Goal: Information Seeking & Learning: Learn about a topic

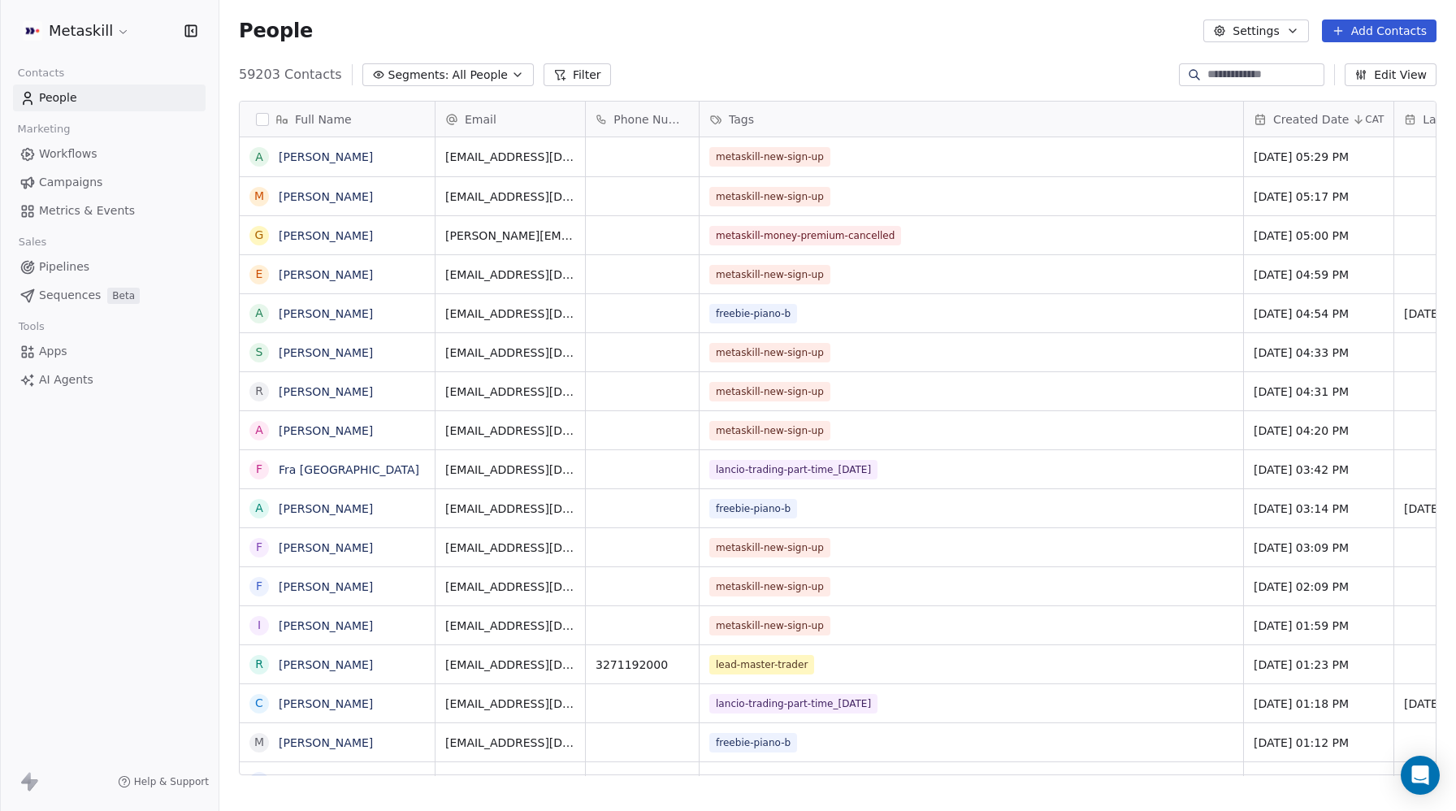
scroll to position [713, 1236]
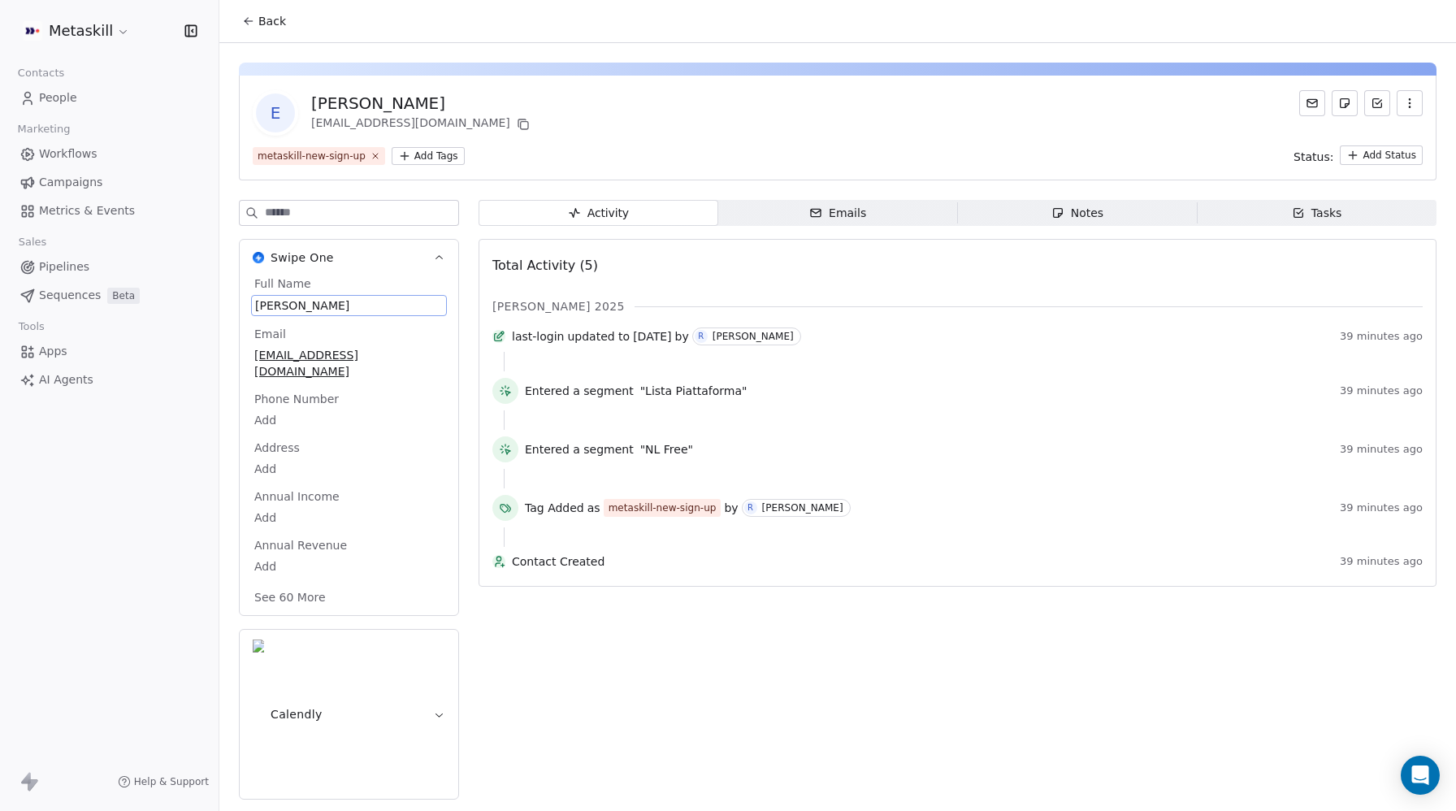
click at [271, 306] on span "[PERSON_NAME]" at bounding box center [349, 305] width 188 height 16
drag, startPoint x: 263, startPoint y: 306, endPoint x: 247, endPoint y: 305, distance: 16.3
click at [247, 305] on html "Metaskill Contacts People Marketing Workflows Campaigns Metrics & Events Sales …" at bounding box center [728, 405] width 1456 height 811
click at [267, 305] on textarea "******" at bounding box center [348, 321] width 193 height 50
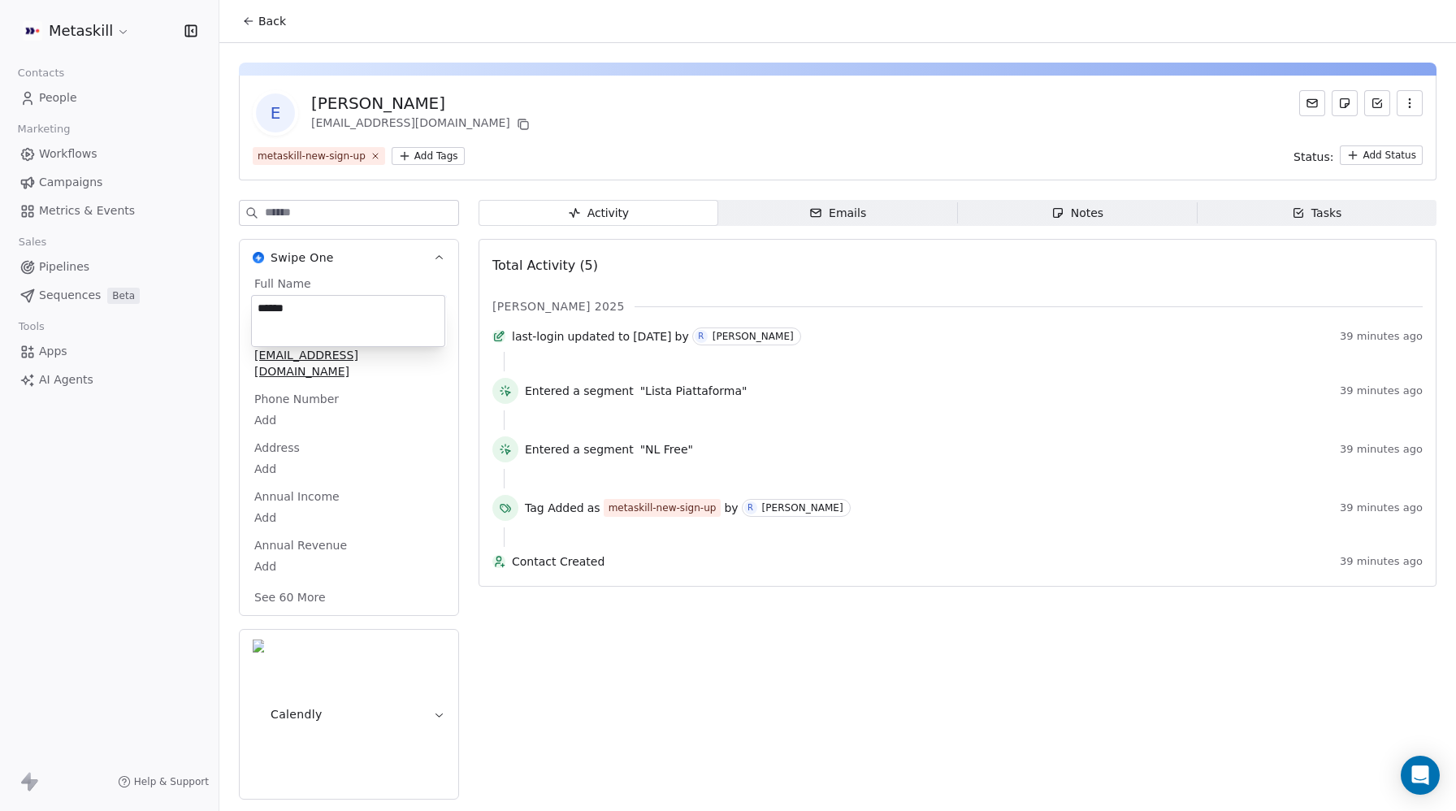
click at [260, 306] on textarea "******" at bounding box center [348, 321] width 193 height 50
type textarea "******"
drag, startPoint x: 378, startPoint y: 124, endPoint x: 342, endPoint y: 124, distance: 35.7
click at [342, 124] on html "Metaskill Contacts People Marketing Workflows Campaigns Metrics & Events Sales …" at bounding box center [728, 405] width 1456 height 811
copy div "pillosio"
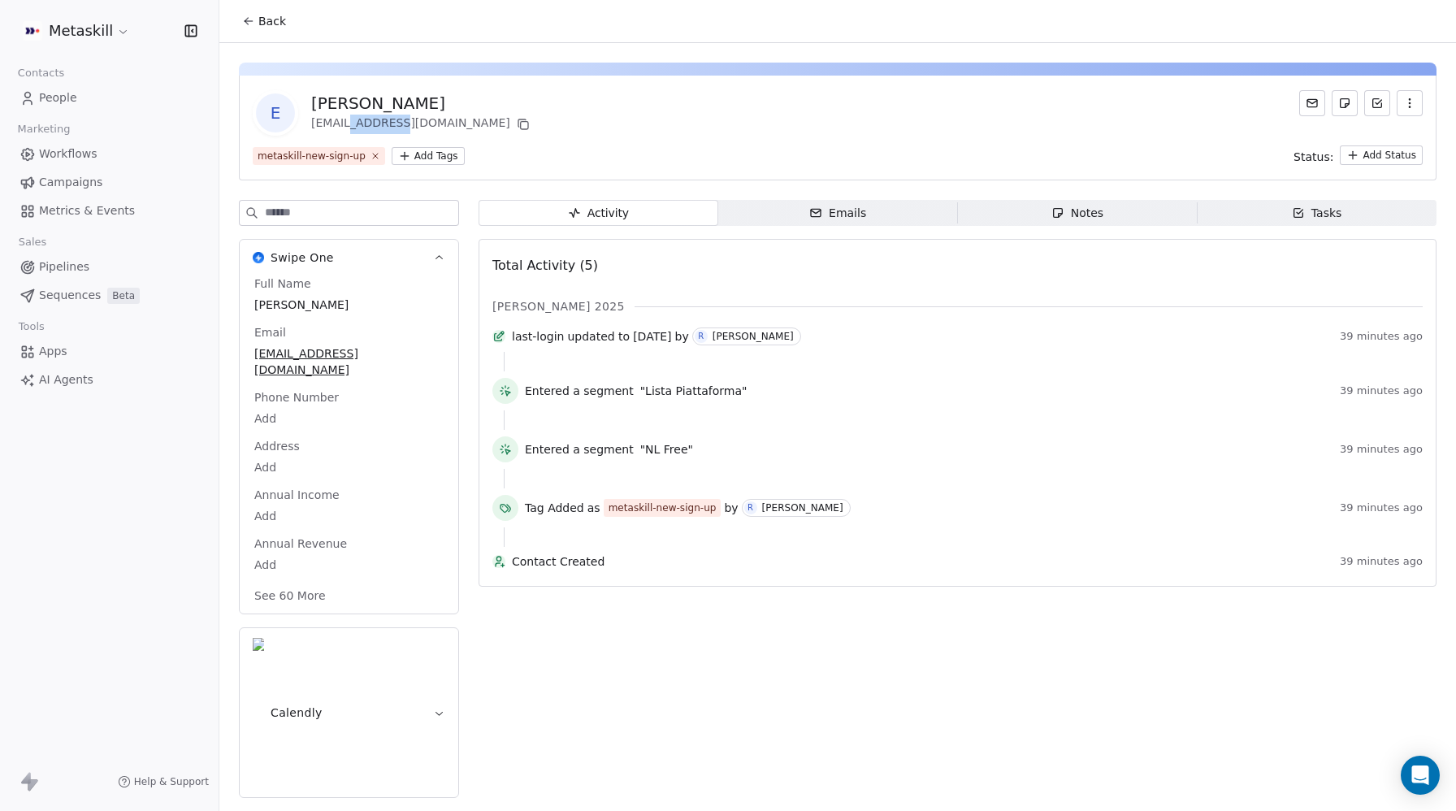
click at [289, 301] on span "[PERSON_NAME]" at bounding box center [348, 304] width 189 height 16
click at [312, 306] on span "[PERSON_NAME]" at bounding box center [349, 305] width 188 height 16
click at [290, 302] on span "[PERSON_NAME]" at bounding box center [349, 305] width 188 height 16
click at [270, 303] on span "[PERSON_NAME]" at bounding box center [349, 305] width 188 height 16
drag, startPoint x: 271, startPoint y: 303, endPoint x: 284, endPoint y: 303, distance: 13.0
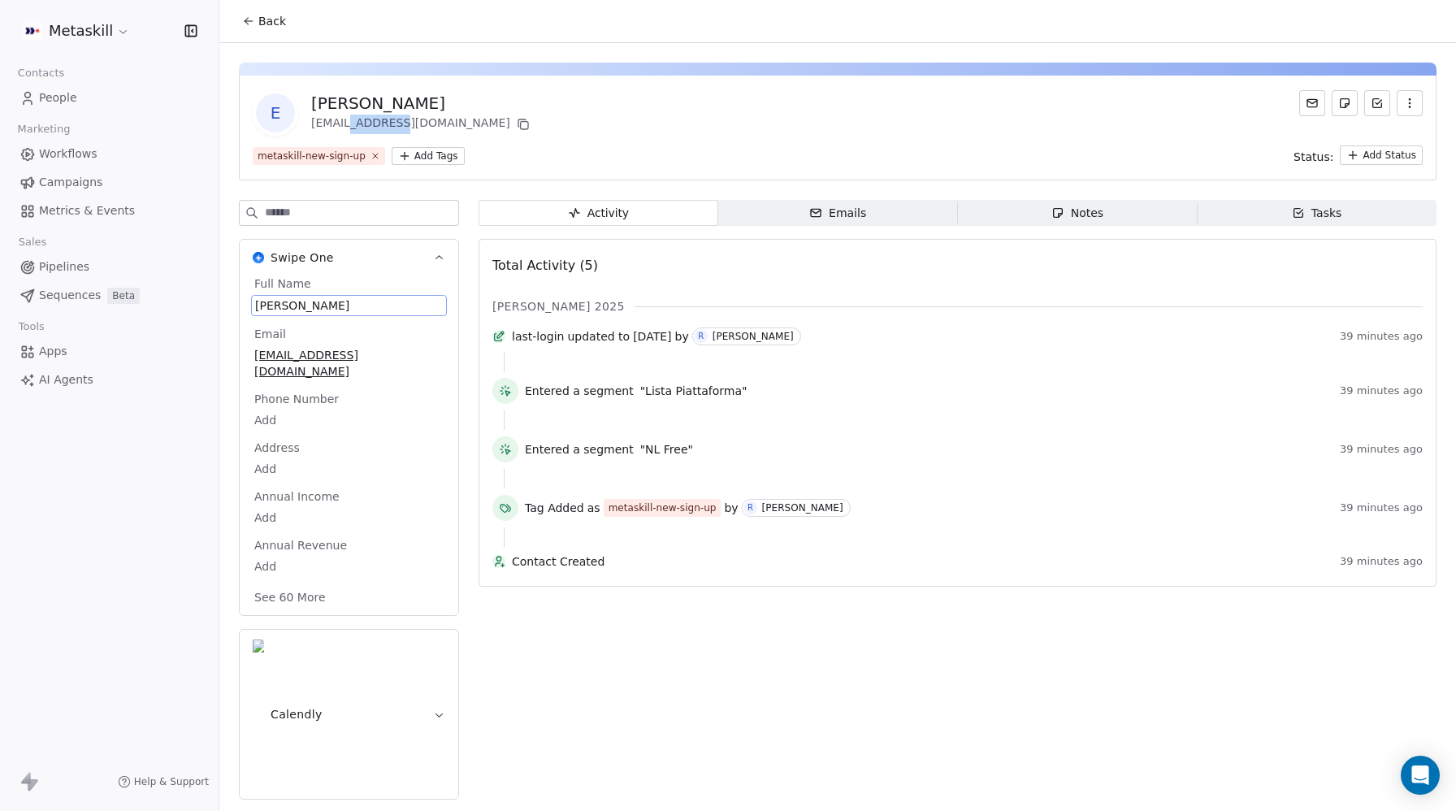
click at [274, 303] on span "[PERSON_NAME]" at bounding box center [349, 305] width 188 height 16
click at [287, 303] on span "[PERSON_NAME]" at bounding box center [349, 305] width 188 height 16
click at [282, 304] on span "[PERSON_NAME]" at bounding box center [349, 305] width 188 height 16
click at [289, 305] on span "[PERSON_NAME]" at bounding box center [349, 305] width 188 height 16
click at [309, 304] on textarea "******" at bounding box center [348, 321] width 193 height 50
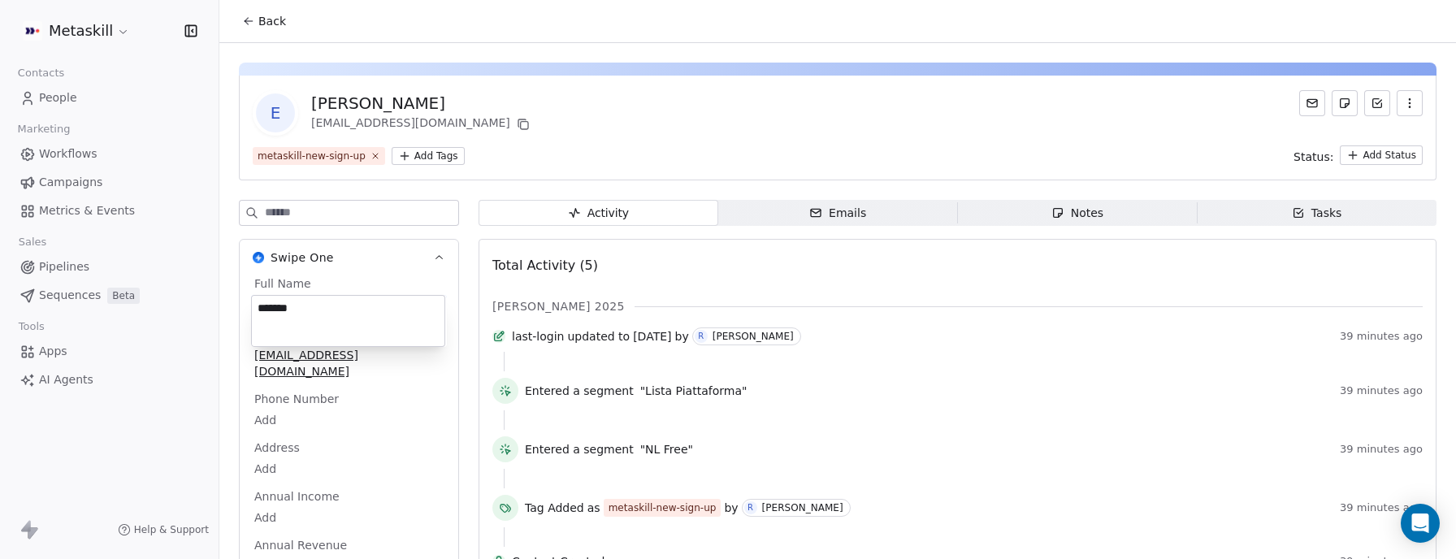
click at [299, 305] on textarea "******" at bounding box center [348, 321] width 193 height 50
paste textarea "*********"
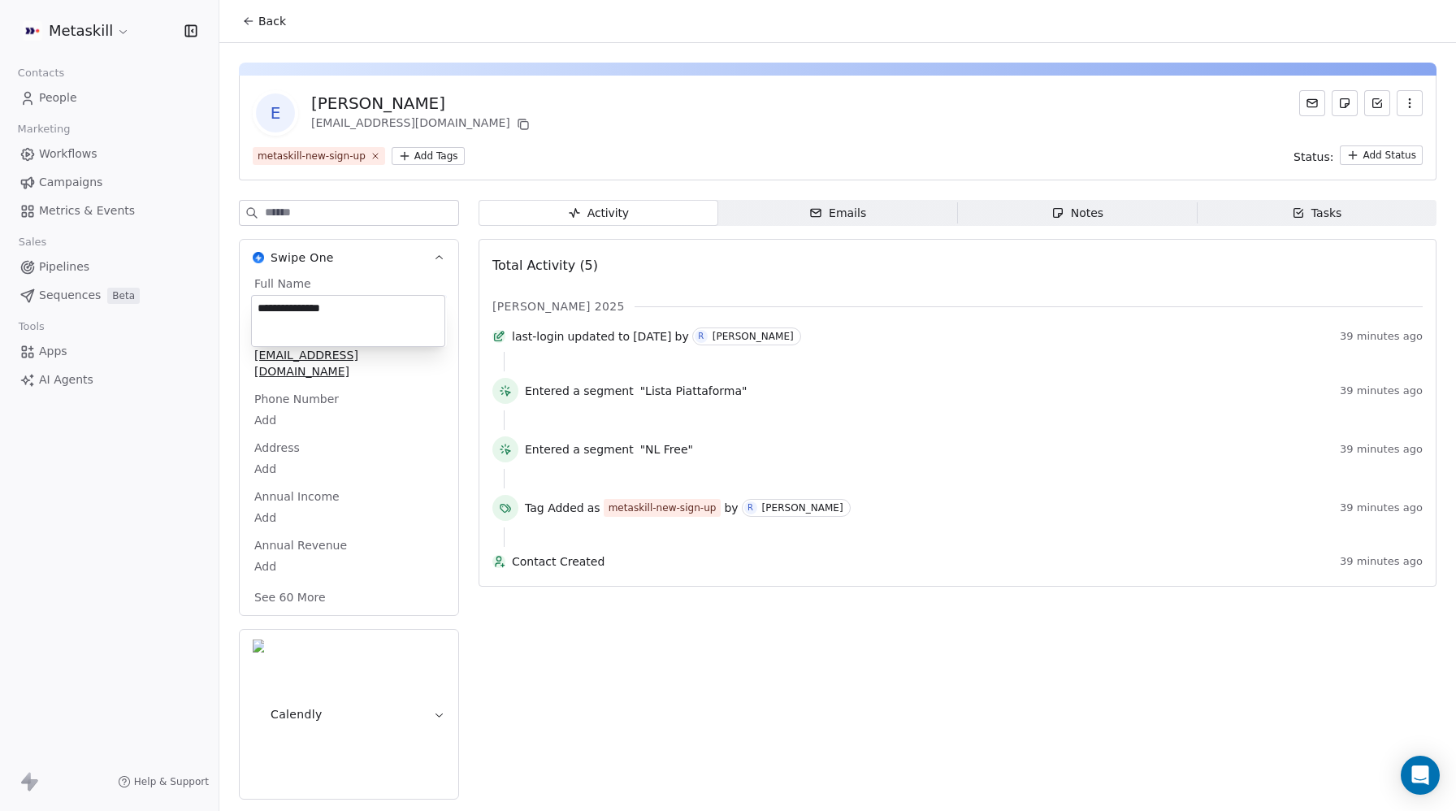
click at [297, 307] on textarea "**********" at bounding box center [348, 321] width 193 height 50
type textarea "**********"
click at [637, 125] on html "**********" at bounding box center [728, 405] width 1456 height 811
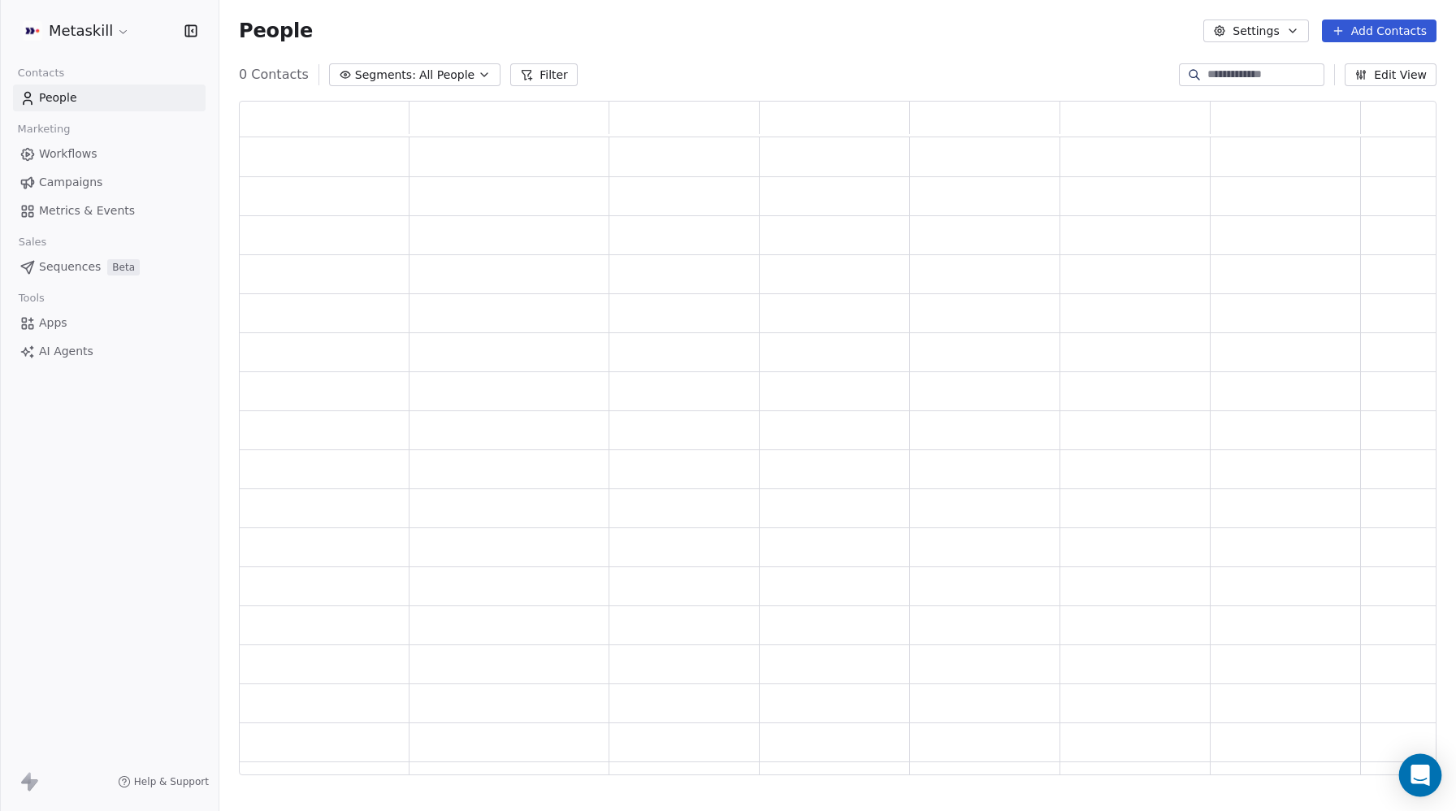
scroll to position [674, 1197]
click at [1416, 773] on icon "Open Intercom Messenger" at bounding box center [1419, 774] width 19 height 21
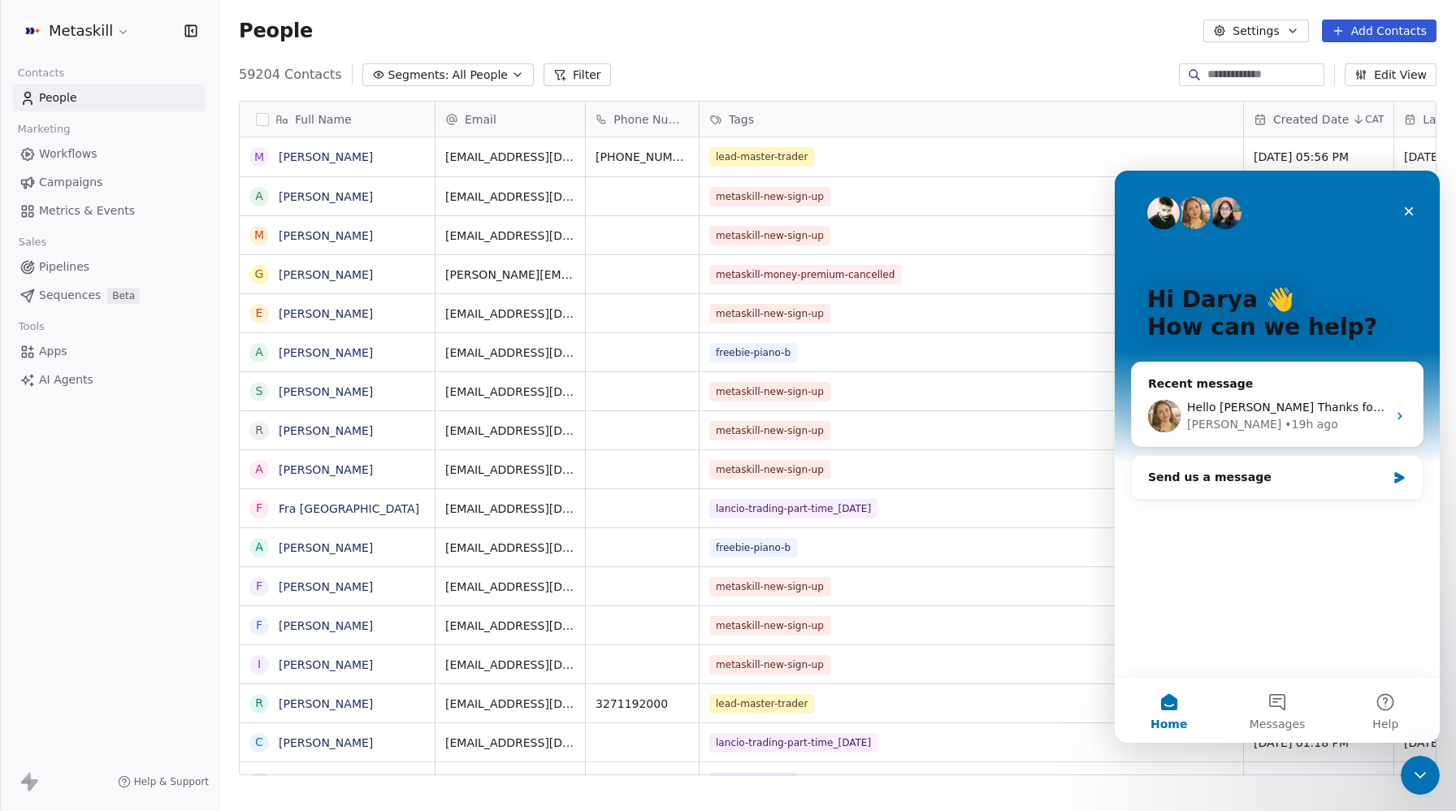
scroll to position [0, 0]
click at [1217, 420] on div "Harinder" at bounding box center [1234, 424] width 94 height 17
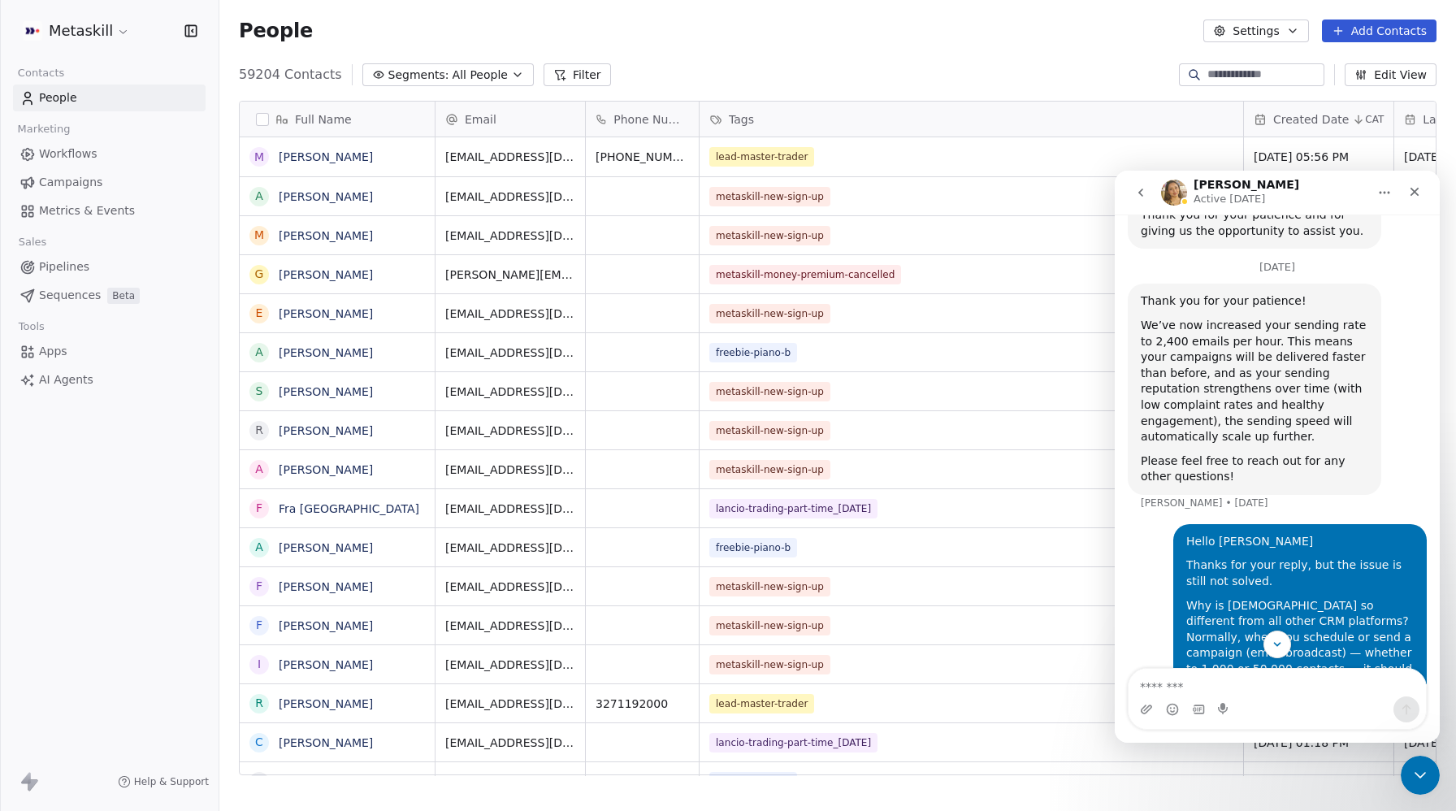
scroll to position [1433, 0]
drag, startPoint x: 1327, startPoint y: 545, endPoint x: 1383, endPoint y: 553, distance: 56.6
click at [1383, 597] on div "Why is SwipeOne so different from all other CRM platforms? Normally, when you s…" at bounding box center [1299, 652] width 227 height 111
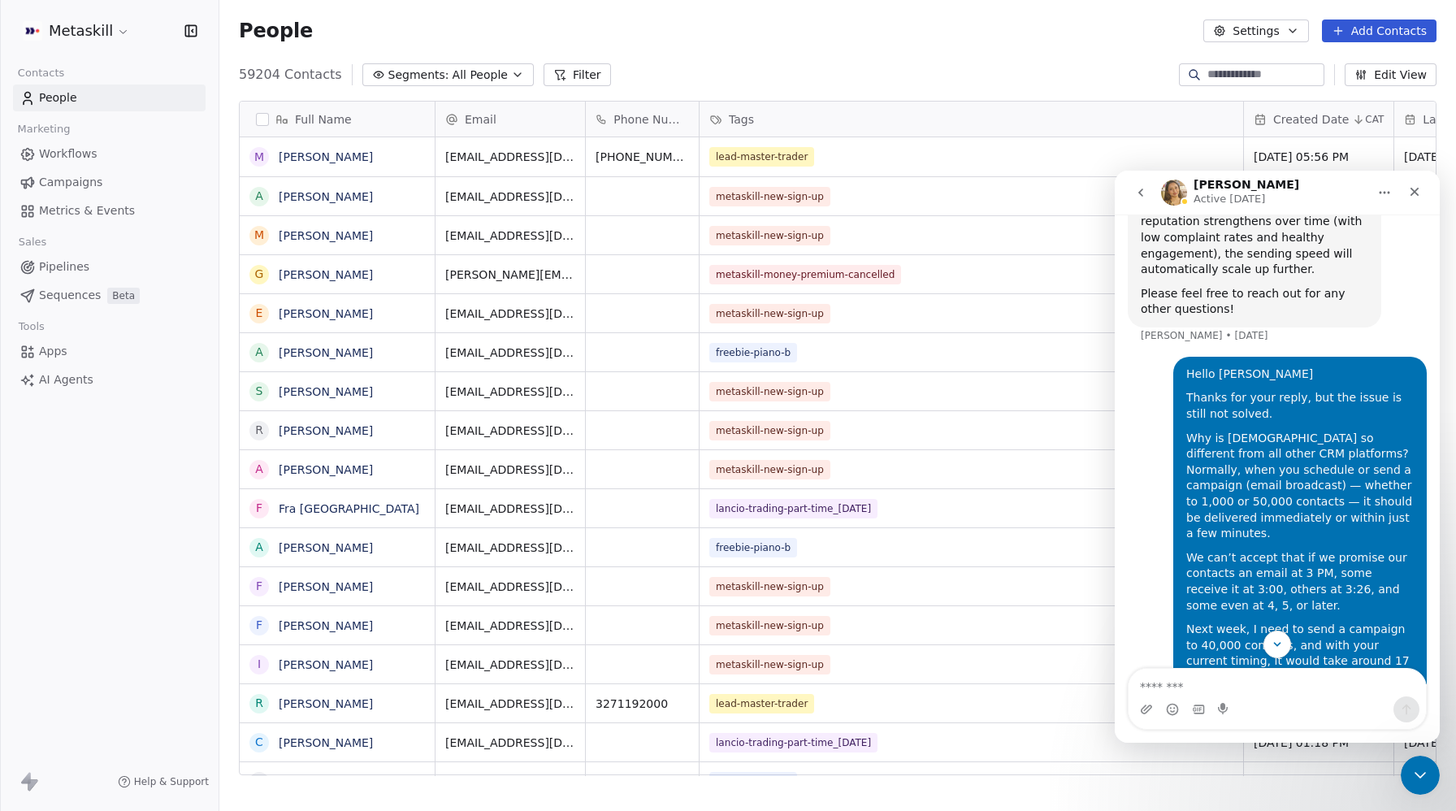
scroll to position [1603, 0]
click at [1311, 618] on div "Next week, I need to send a campaign to 40,000 contacts, and with your current …" at bounding box center [1299, 649] width 227 height 63
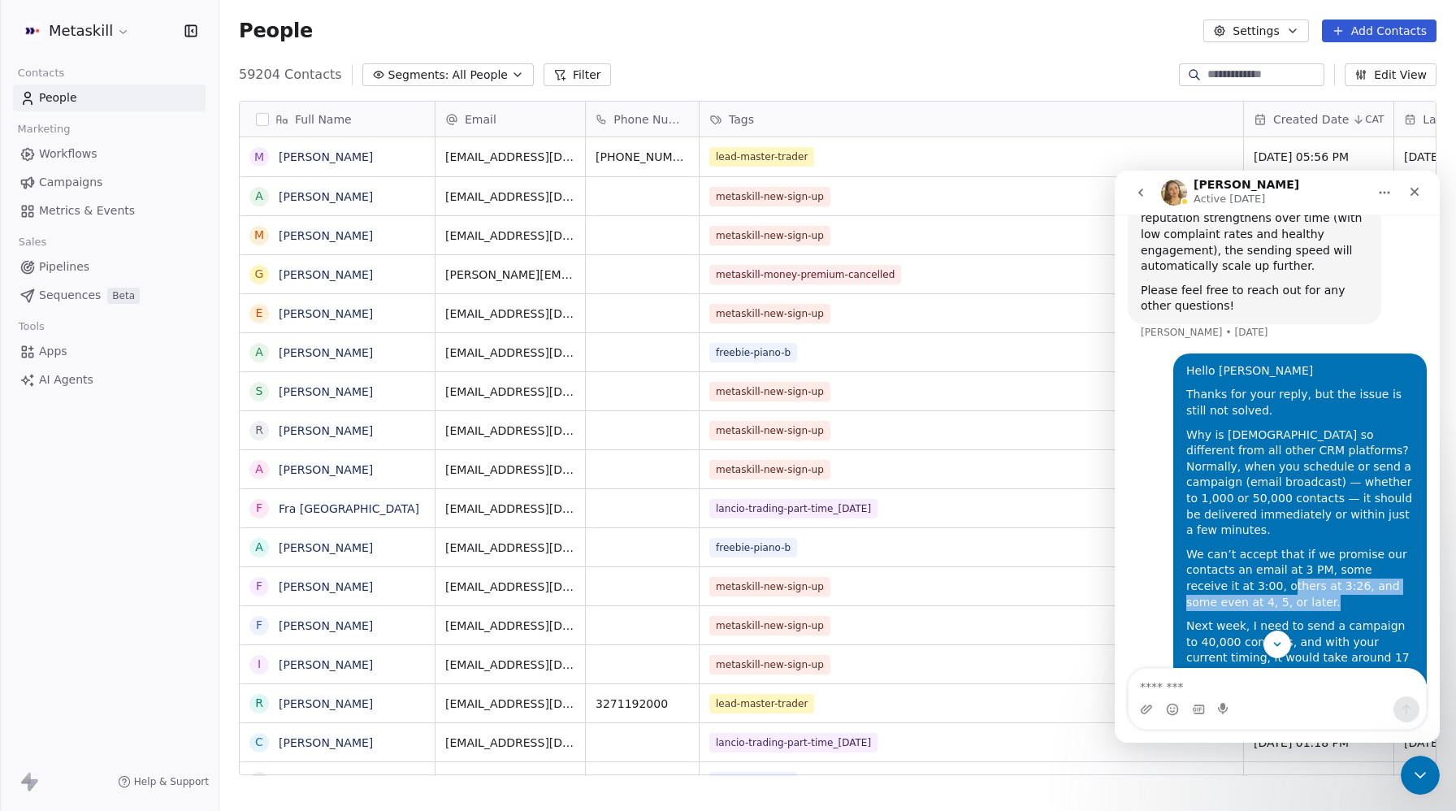
drag, startPoint x: 1236, startPoint y: 437, endPoint x: 1263, endPoint y: 454, distance: 32.5
click at [1263, 547] on div "We can’t accept that if we promise our contacts an email at 3 PM, some receive …" at bounding box center [1299, 578] width 227 height 63
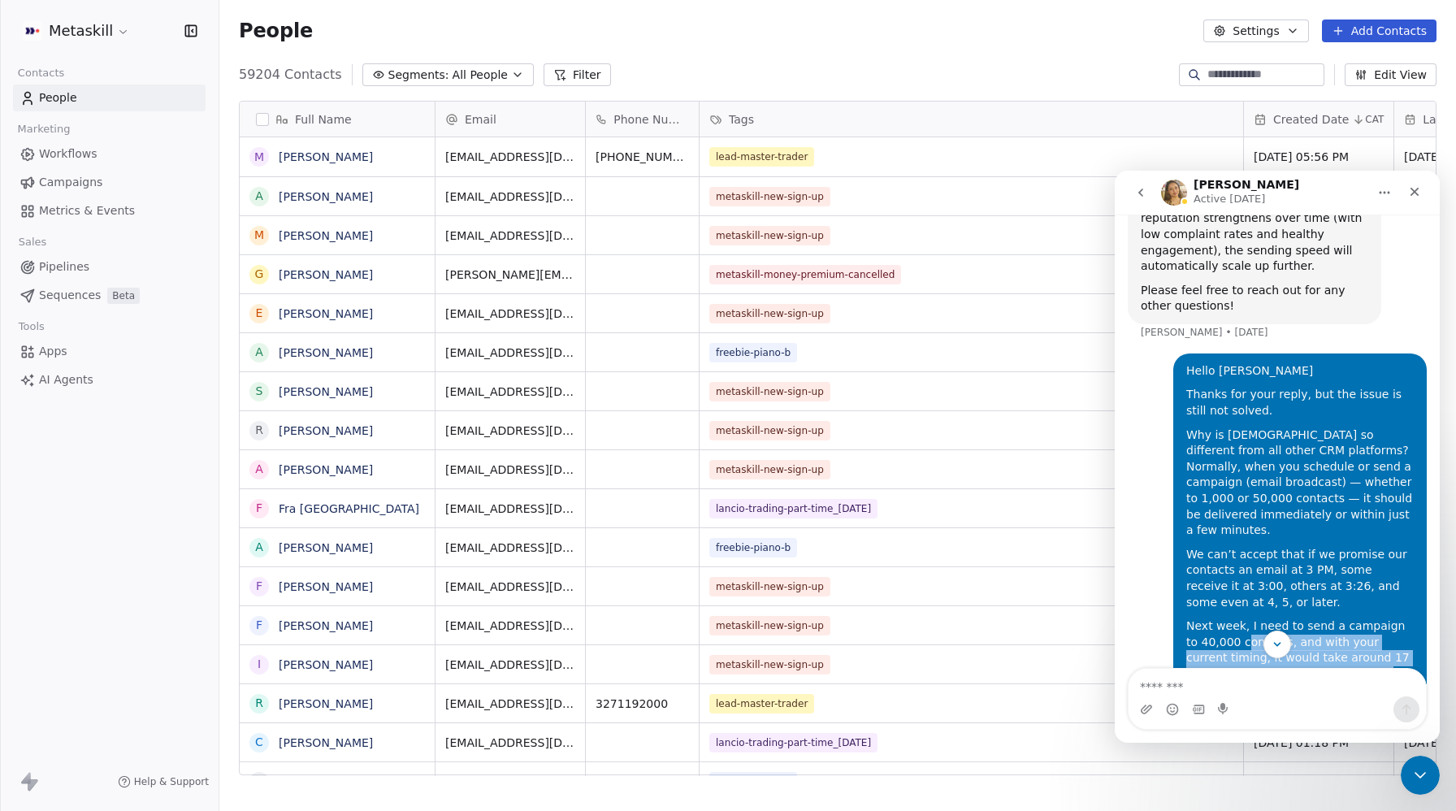
drag, startPoint x: 1232, startPoint y: 503, endPoint x: 1342, endPoint y: 528, distance: 112.5
click at [1342, 618] on div "Next week, I need to send a campaign to 40,000 contacts, and with your current …" at bounding box center [1299, 649] width 227 height 63
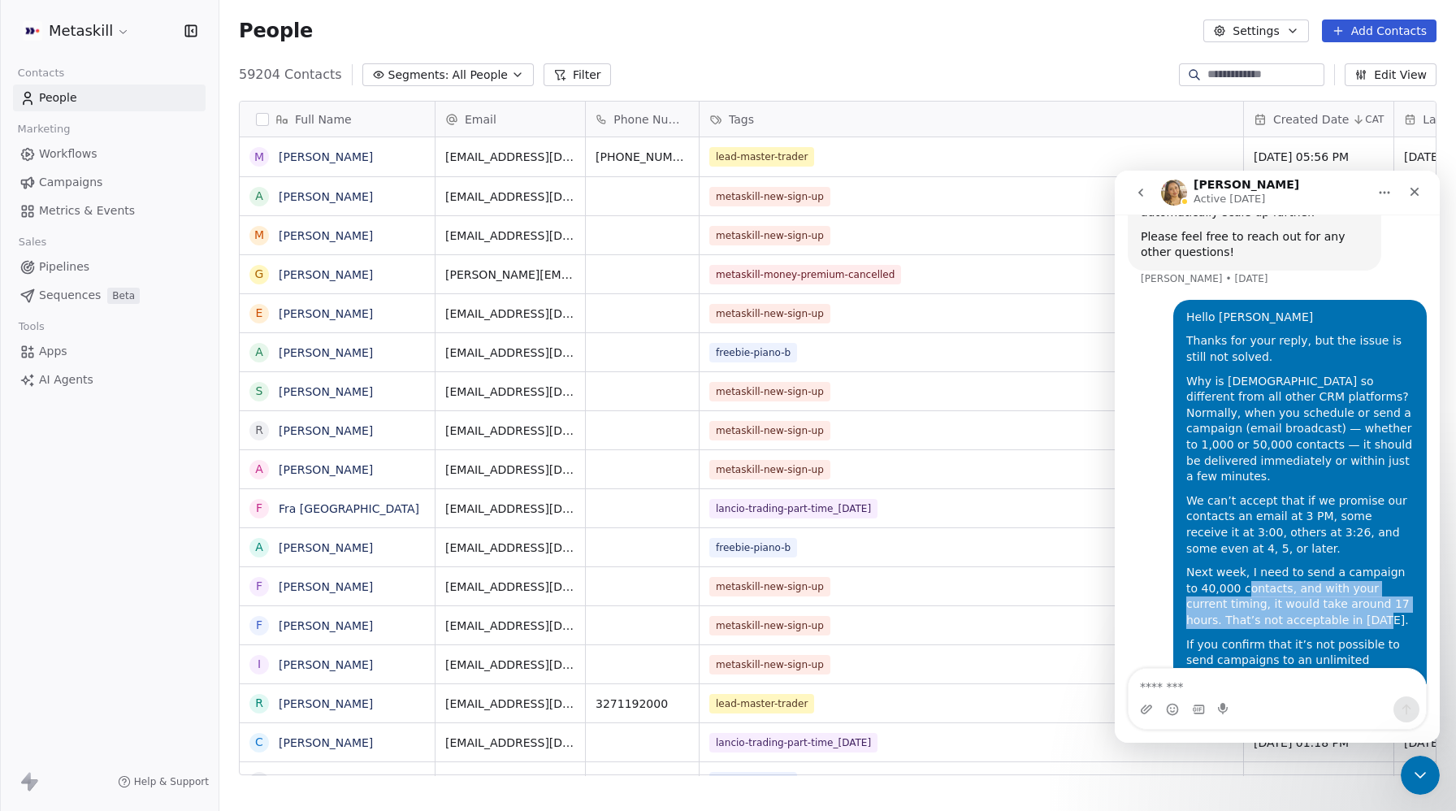
scroll to position [1660, 0]
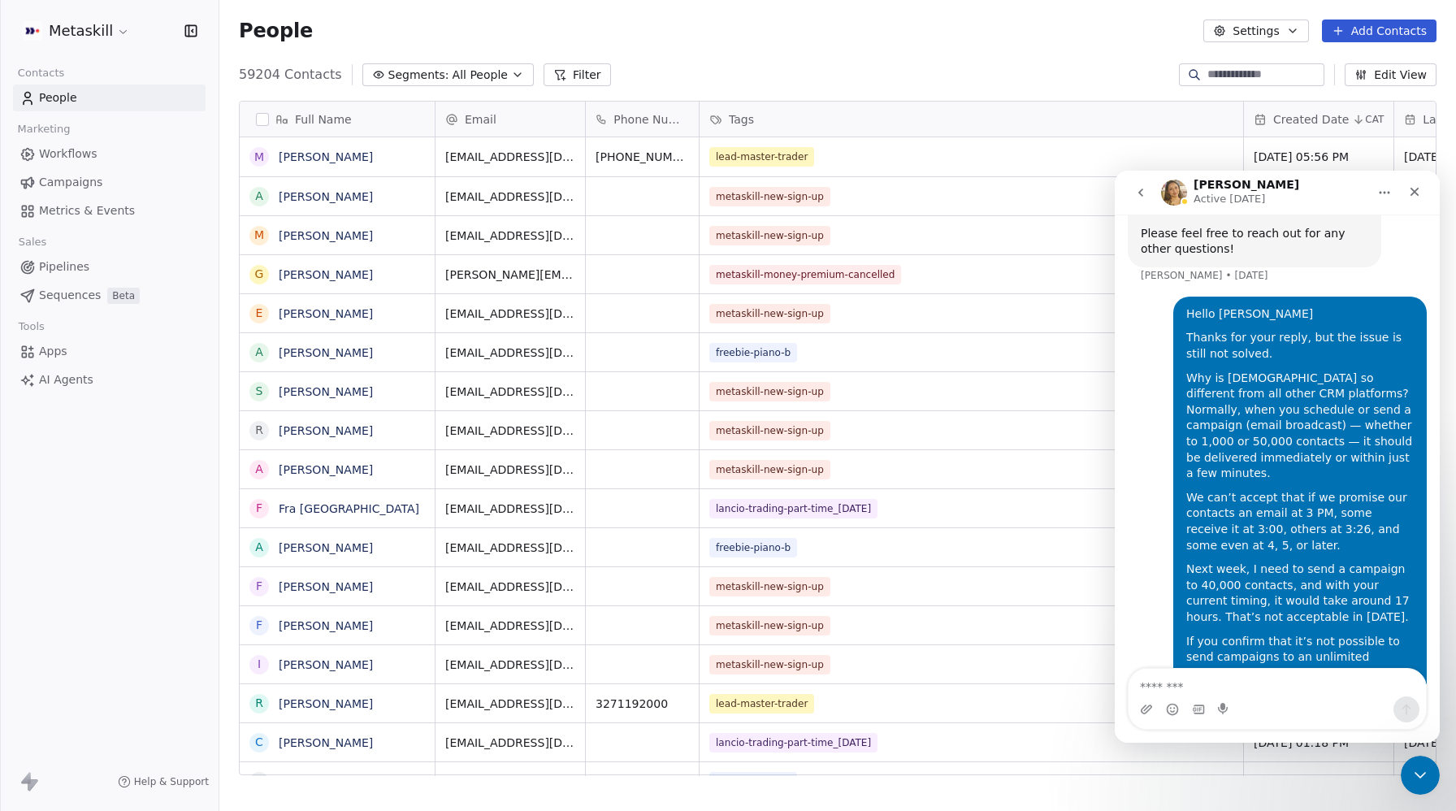
click at [1329, 634] on div "If you confirm that it’s not possible to send campaigns to an unlimited number …" at bounding box center [1299, 689] width 227 height 111
drag, startPoint x: 1348, startPoint y: 480, endPoint x: 1231, endPoint y: 474, distance: 117.1
click at [1231, 561] on div "Next week, I need to send a campaign to 40,000 contacts, and with your current …" at bounding box center [1299, 592] width 227 height 63
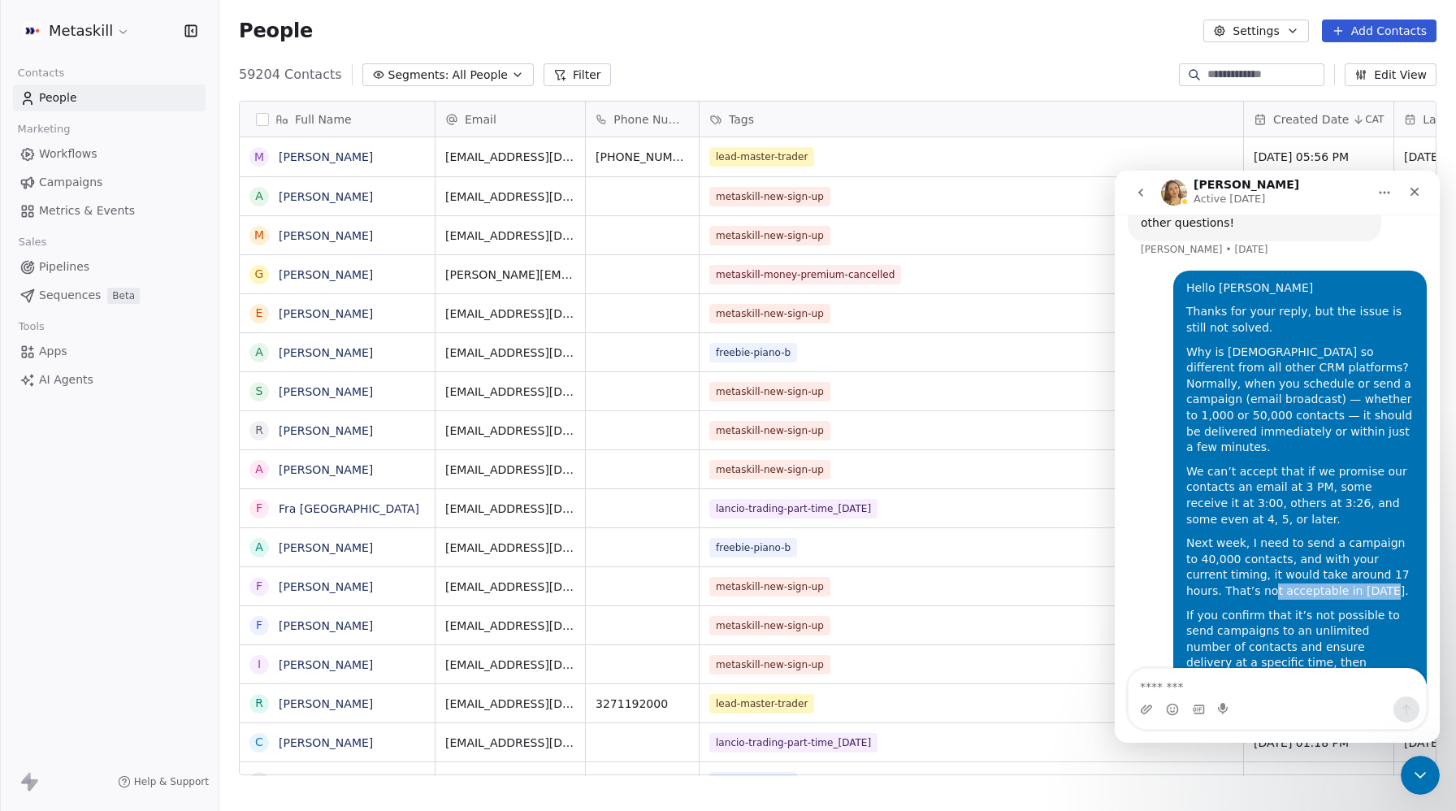
scroll to position [1692, 0]
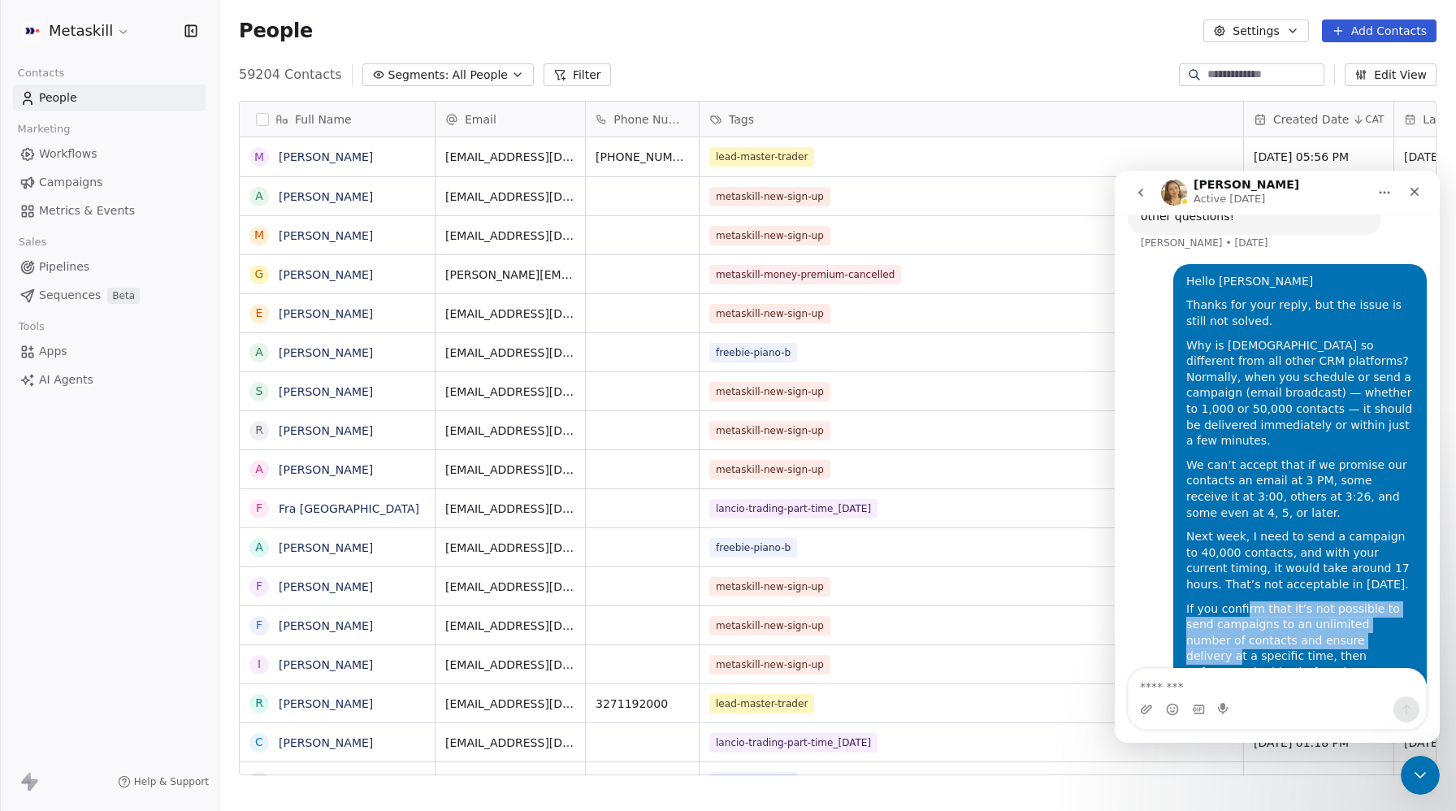
drag, startPoint x: 1244, startPoint y: 465, endPoint x: 1348, endPoint y: 491, distance: 106.2
click at [1348, 601] on div "If you confirm that it’s not possible to send campaigns to an unlimited number …" at bounding box center [1299, 656] width 227 height 111
click at [1286, 601] on div "If you confirm that it’s not possible to send campaigns to an unlimited number …" at bounding box center [1299, 656] width 227 height 111
drag, startPoint x: 1271, startPoint y: 500, endPoint x: 1236, endPoint y: 476, distance: 42.1
click at [1240, 601] on div "If you confirm that it’s not possible to send campaigns to an unlimited number …" at bounding box center [1299, 656] width 227 height 111
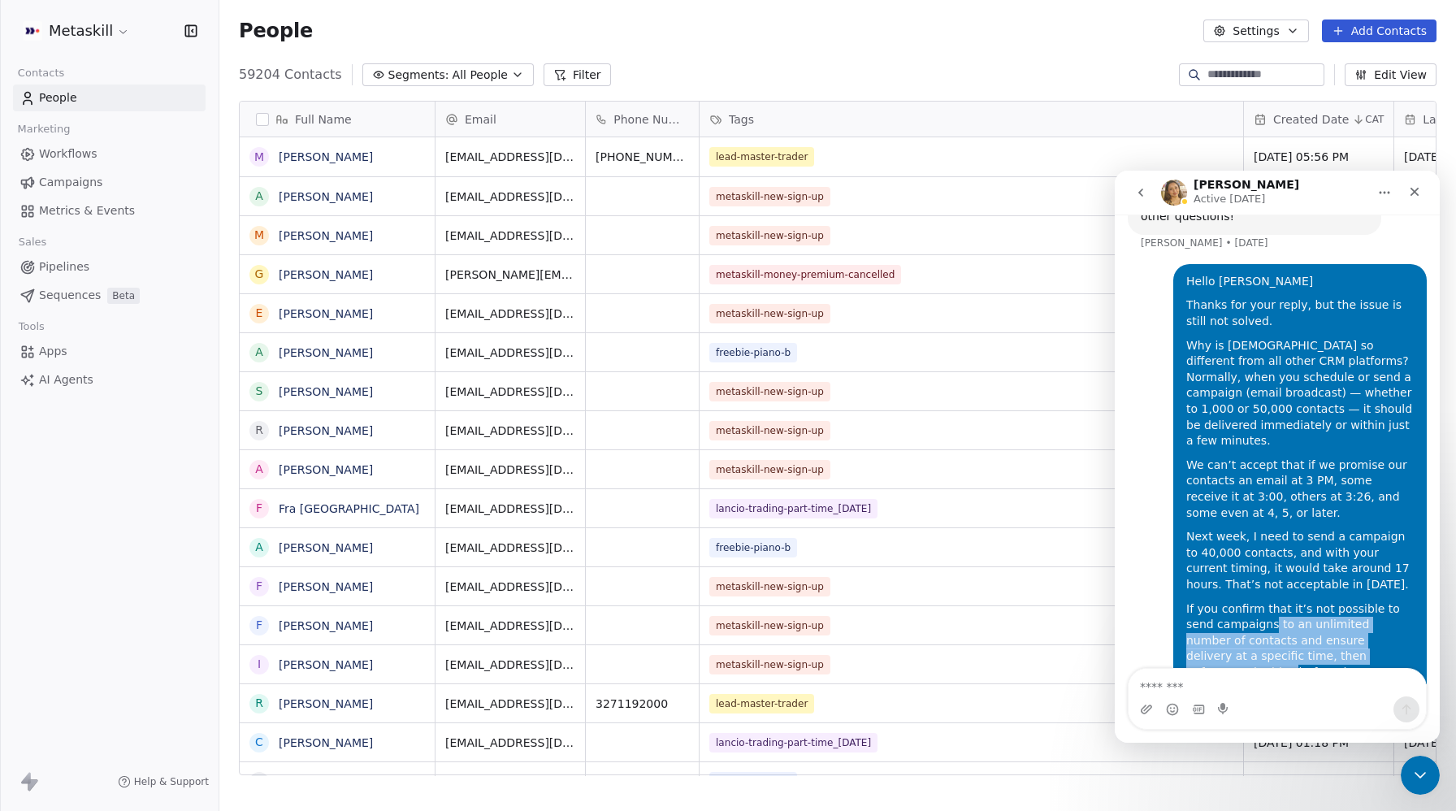
scroll to position [1671, 0]
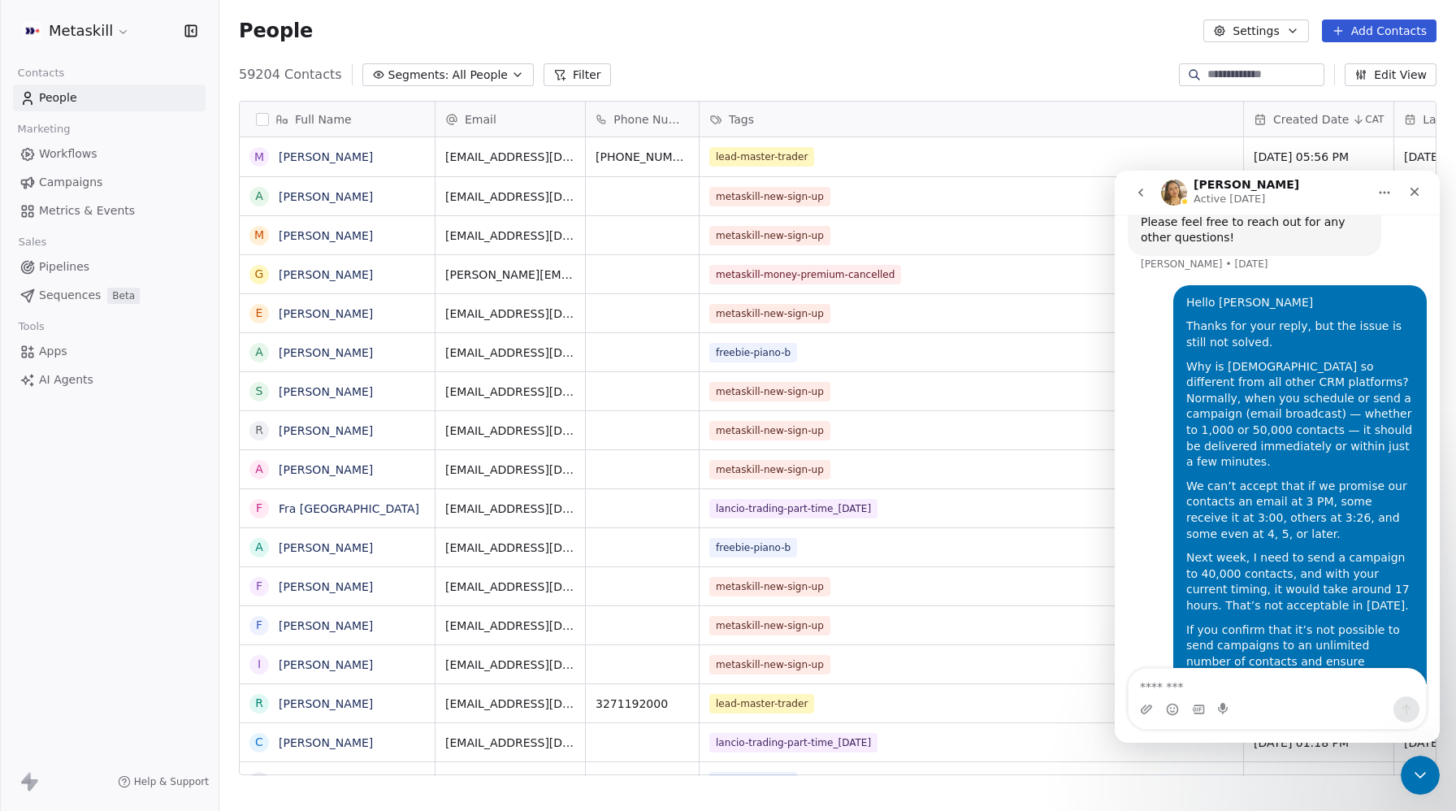
drag, startPoint x: 1210, startPoint y: 603, endPoint x: 1303, endPoint y: 592, distance: 93.2
click at [1325, 742] on div "I can’t imagine switching CRM software just to experience worse performance tha…" at bounding box center [1299, 782] width 227 height 80
drag, startPoint x: 1267, startPoint y: 595, endPoint x: 1347, endPoint y: 625, distance: 85.1
click at [1355, 742] on div "I can’t imagine switching CRM software just to experience worse performance tha…" at bounding box center [1299, 782] width 227 height 80
click at [1418, 189] on icon "Close" at bounding box center [1414, 191] width 13 height 13
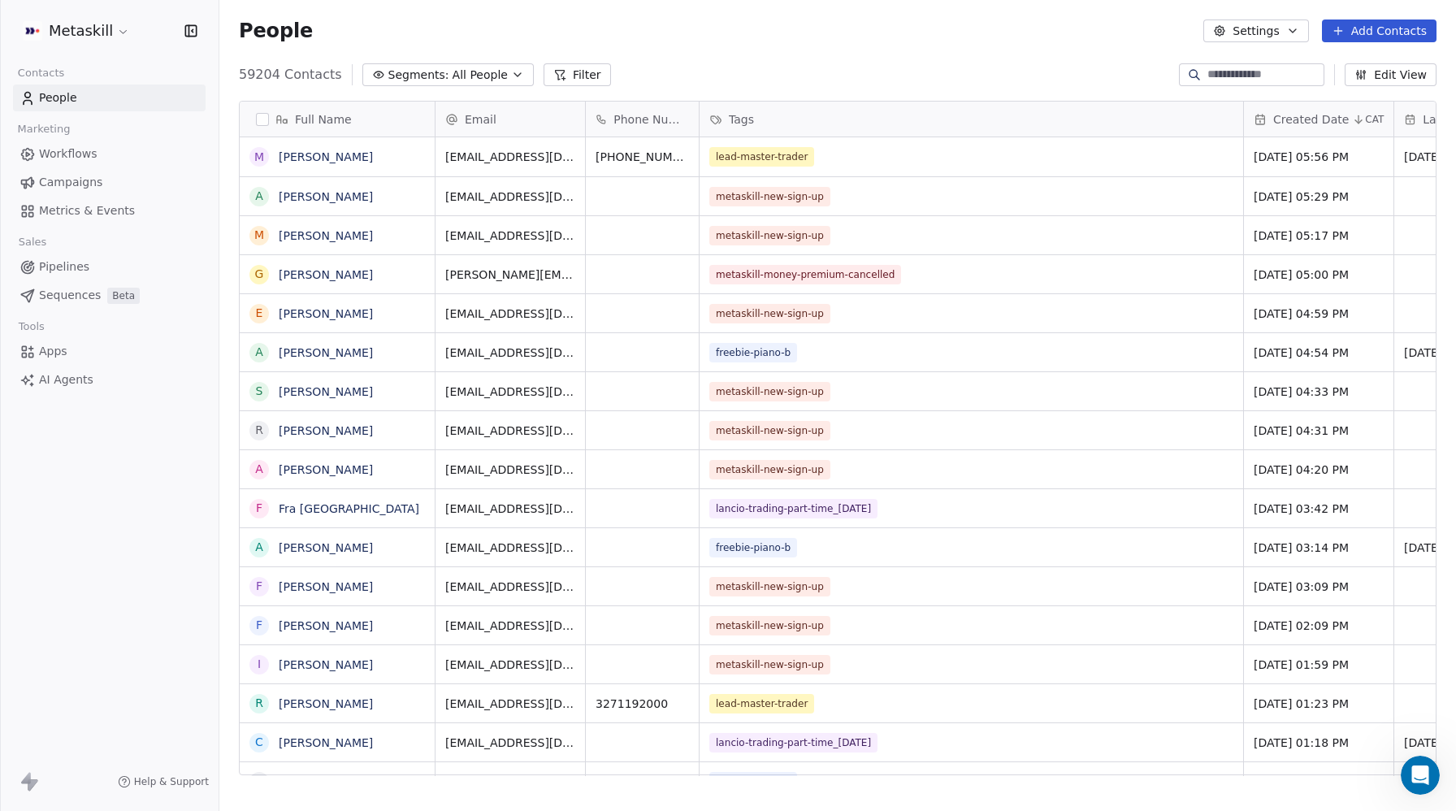
scroll to position [1692, 0]
click at [107, 97] on link "People" at bounding box center [109, 97] width 193 height 27
click at [58, 101] on span "People" at bounding box center [58, 97] width 38 height 17
click at [469, 76] on span "All People" at bounding box center [479, 75] width 55 height 17
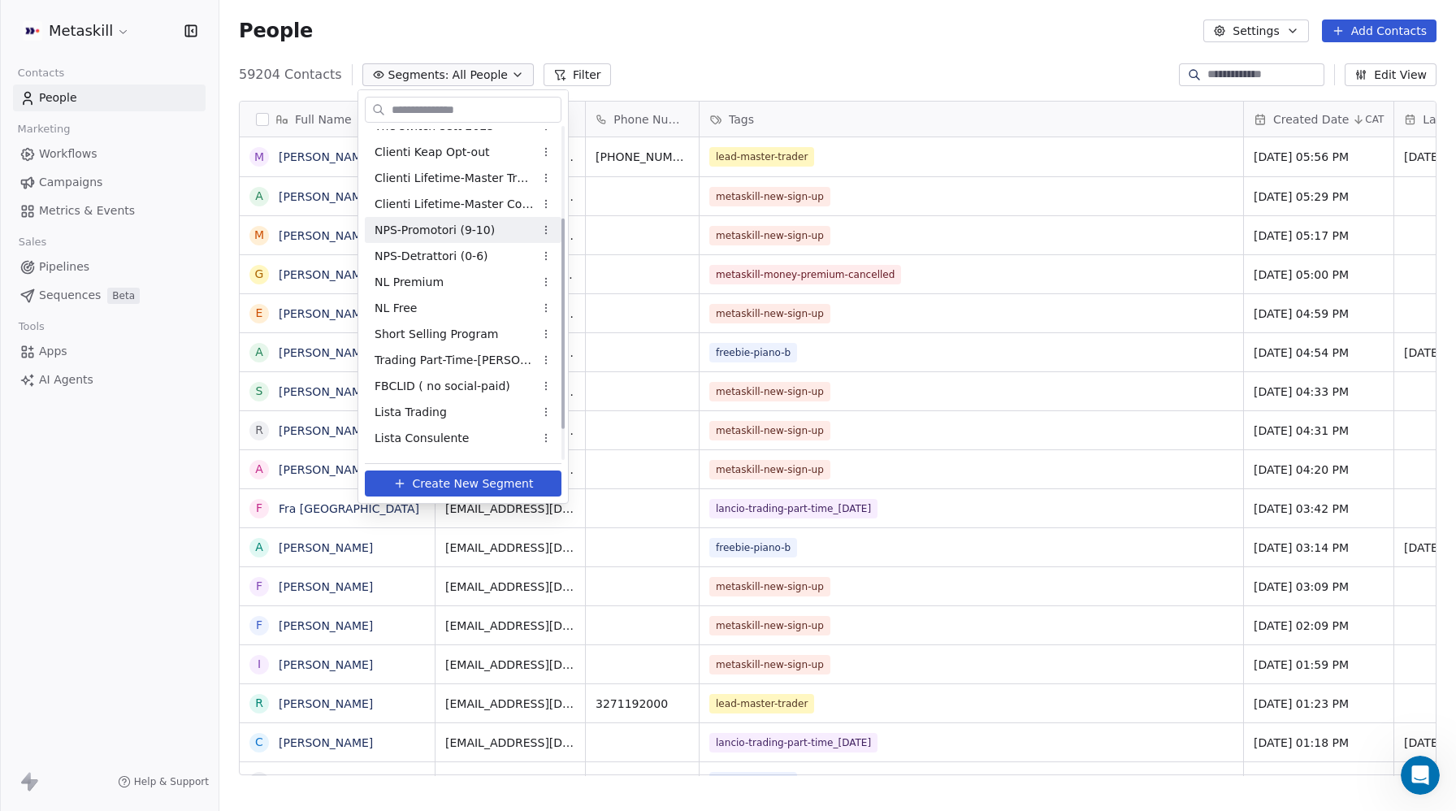
scroll to position [144, 0]
click at [1067, 63] on html "Metaskill Contacts People Marketing Workflows Campaigns Metrics & Events Sales …" at bounding box center [728, 405] width 1456 height 811
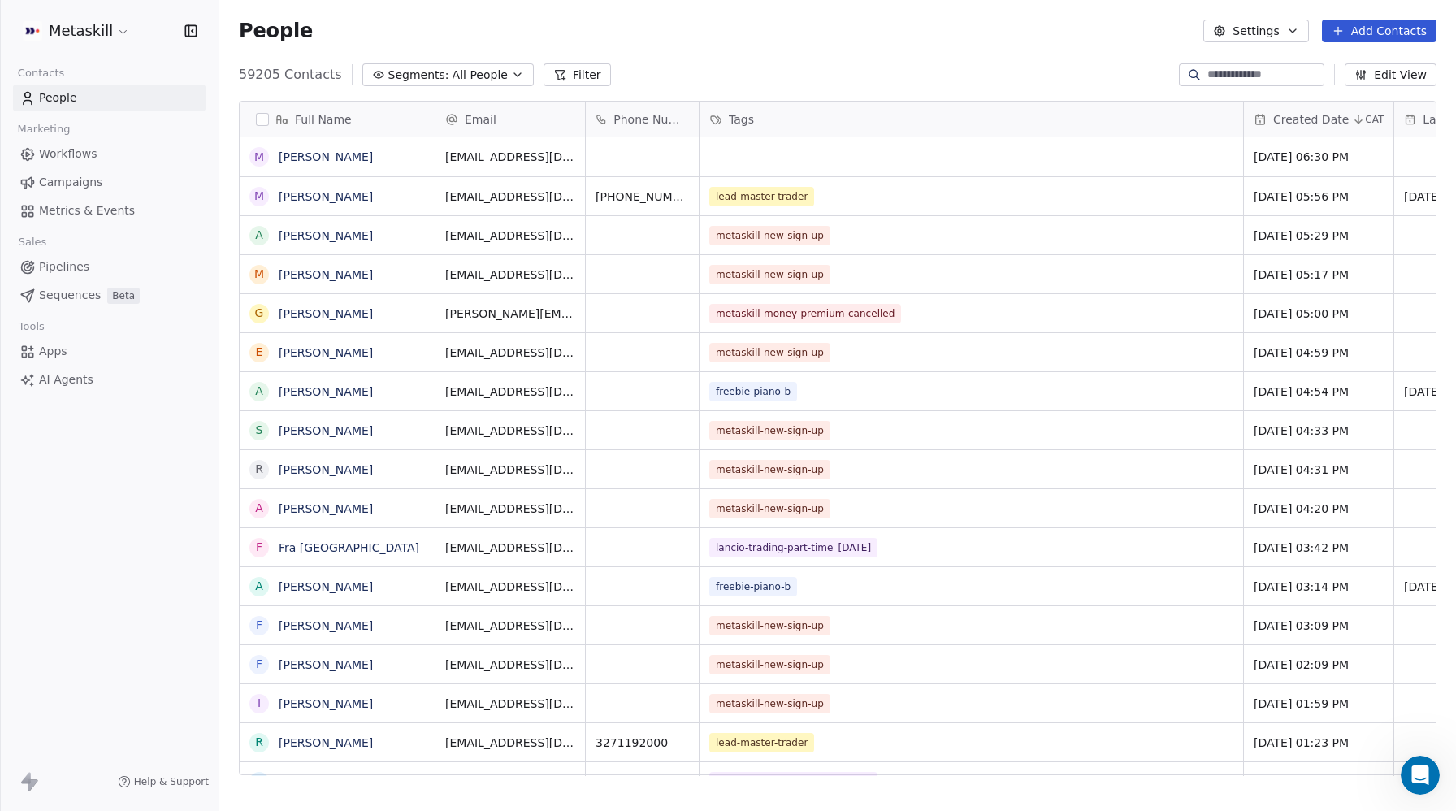
click at [46, 358] on span "Apps" at bounding box center [53, 351] width 28 height 17
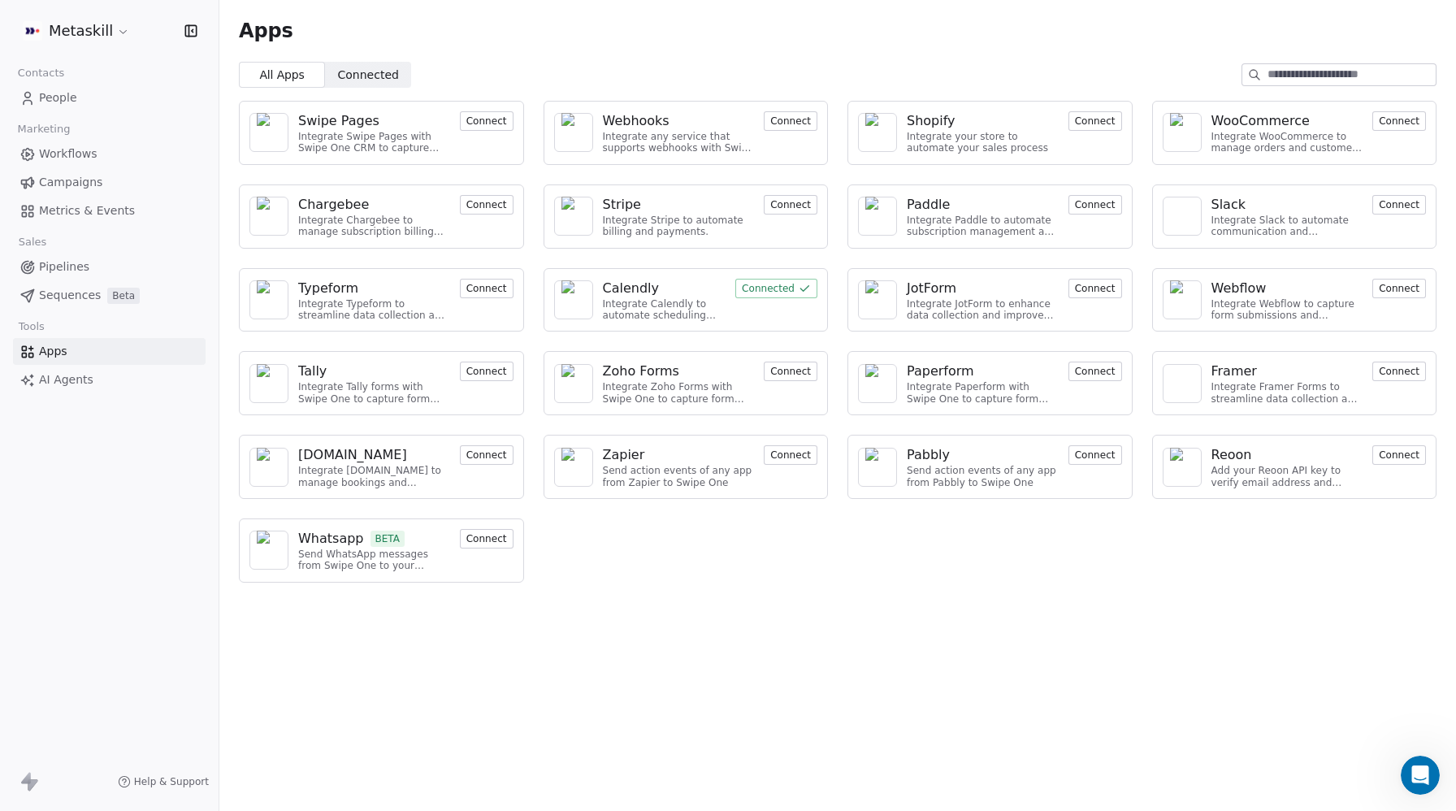
scroll to position [1692, 0]
